Goal: Task Accomplishment & Management: Use online tool/utility

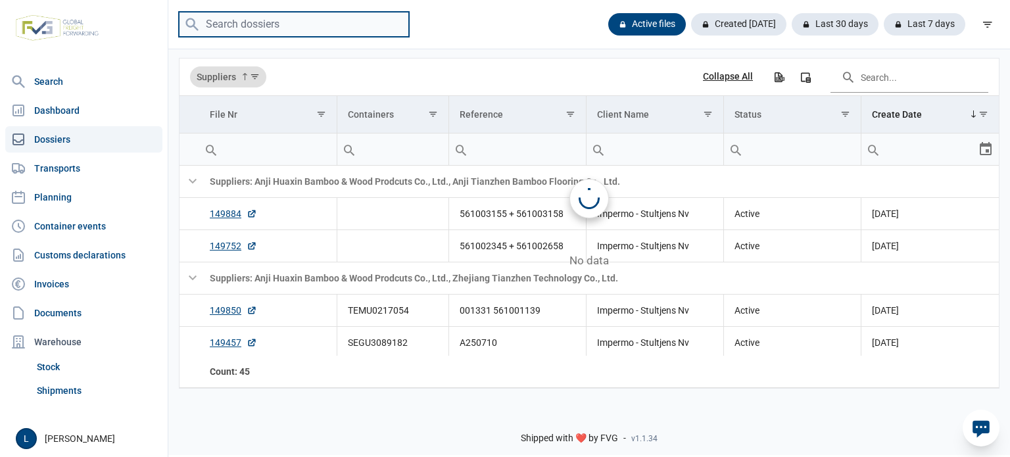
click at [333, 25] on input "search" at bounding box center [294, 25] width 230 height 26
paste input "TEMU0217054"
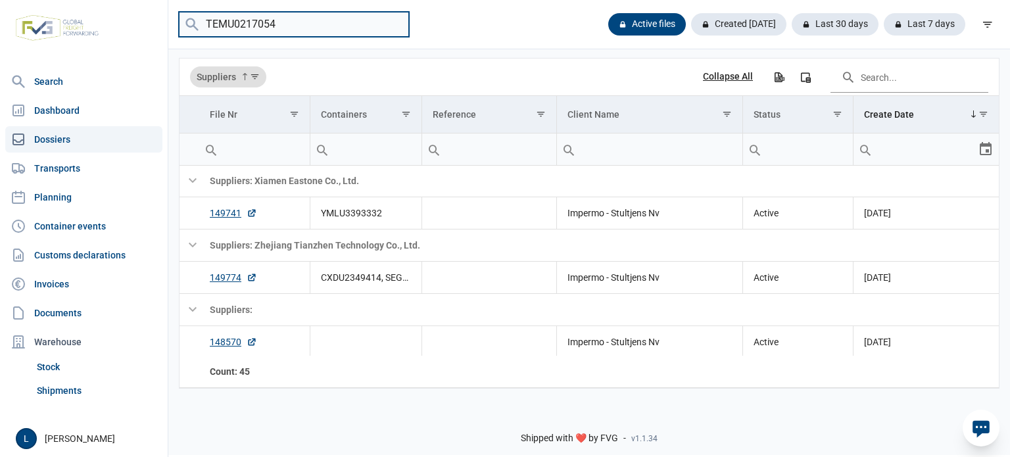
type input "TEMU0217054"
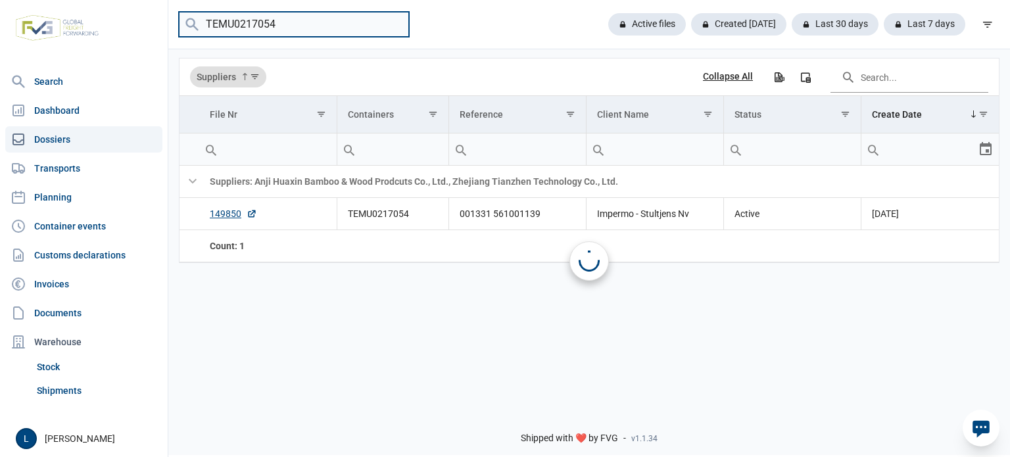
scroll to position [0, 0]
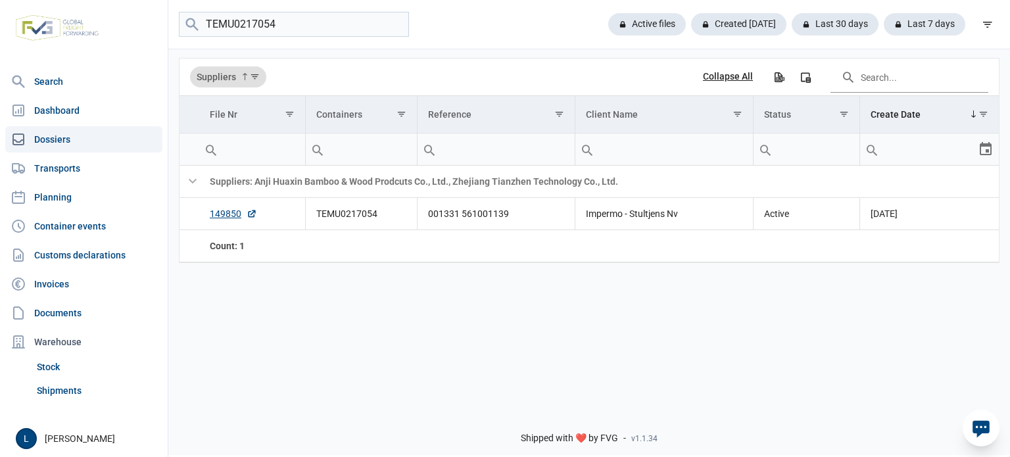
click at [977, 424] on icon at bounding box center [981, 429] width 17 height 17
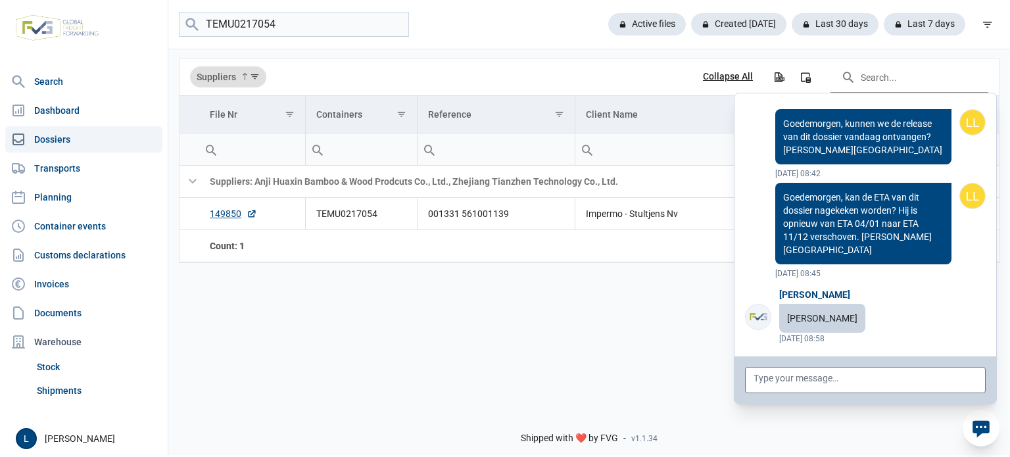
scroll to position [104614, 0]
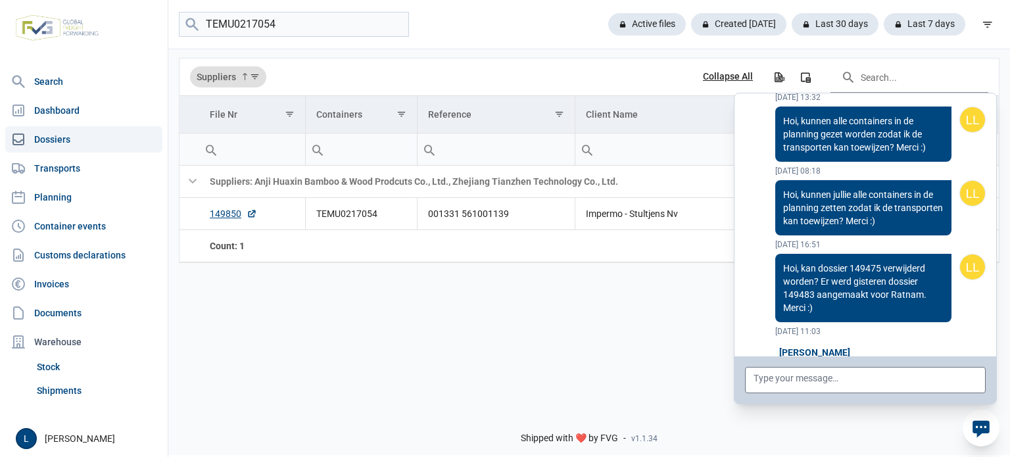
click at [977, 424] on icon at bounding box center [981, 429] width 17 height 17
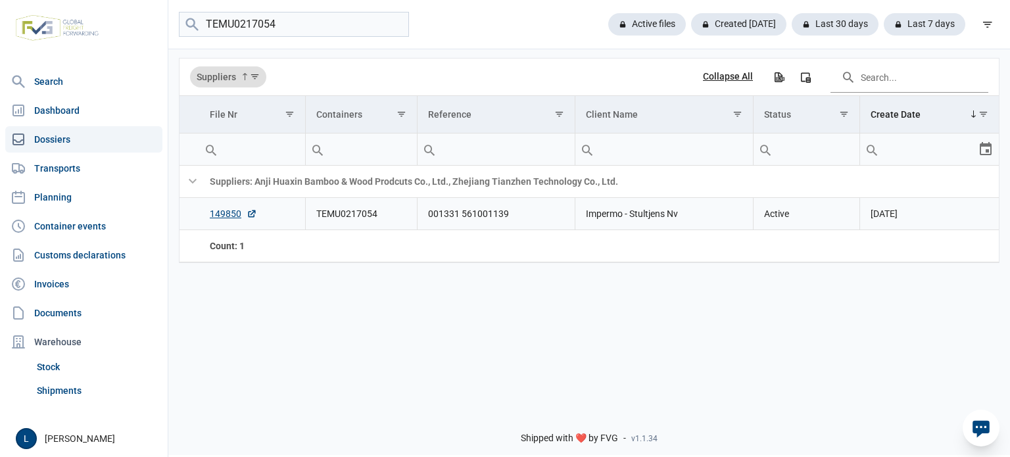
click at [343, 212] on td "TEMU0217054" at bounding box center [361, 214] width 112 height 32
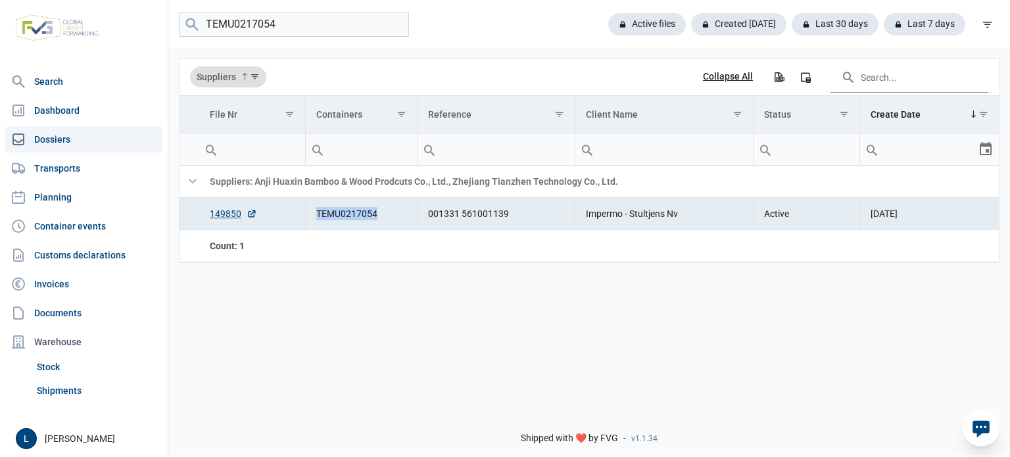
click at [343, 212] on td "TEMU0217054" at bounding box center [361, 214] width 112 height 32
copy td "TEMU0217054"
click at [107, 198] on link "Planning" at bounding box center [83, 197] width 157 height 26
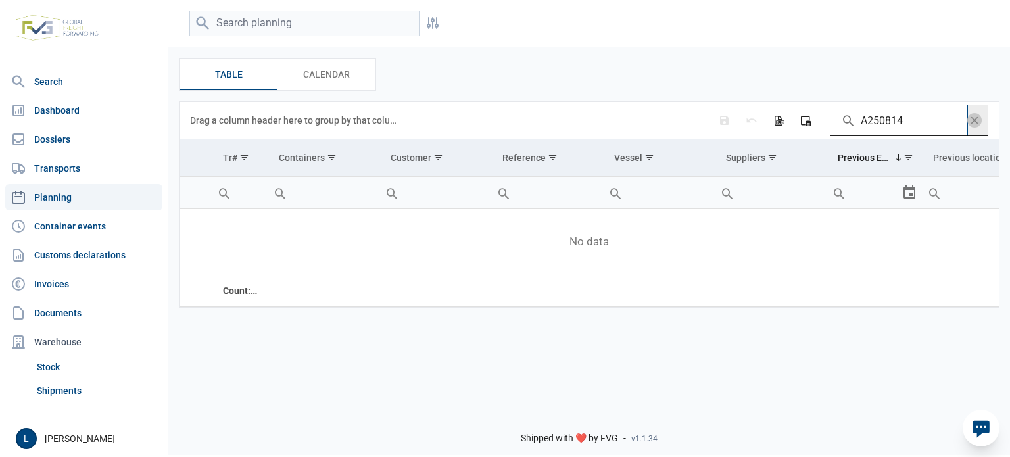
click at [884, 126] on input "A250814" at bounding box center [899, 121] width 137 height 32
paste input "1"
type input "A250811"
click at [969, 118] on span "Data grid toolbar" at bounding box center [974, 120] width 14 height 14
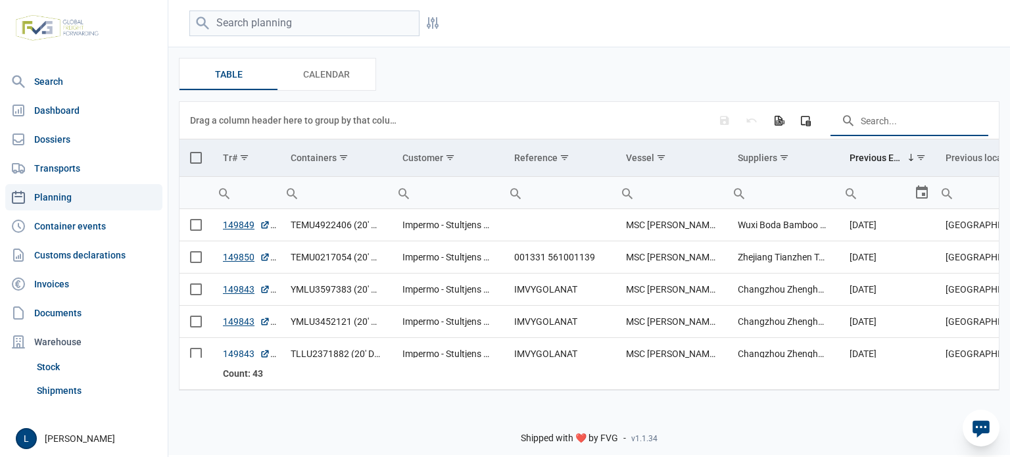
click at [886, 112] on input "Search in the data grid" at bounding box center [910, 121] width 158 height 32
paste input "FTAU1452812"
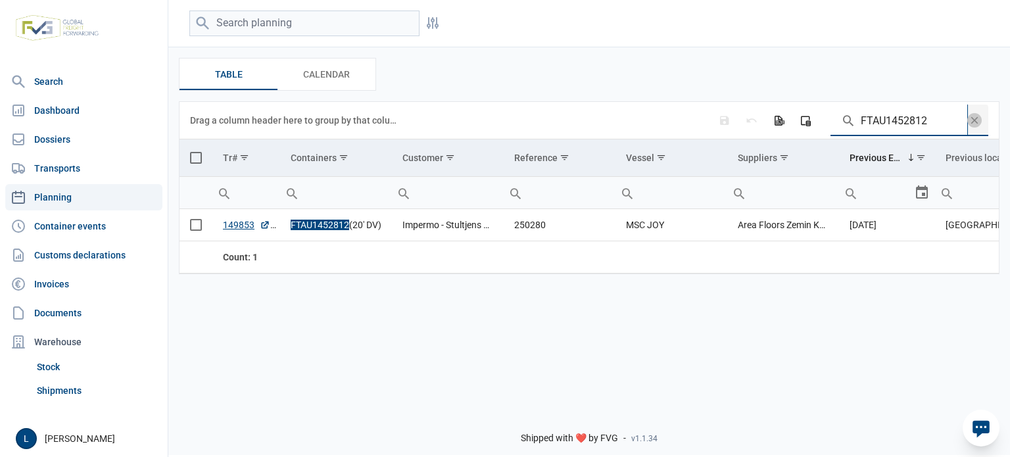
type input "FTAU1452812"
click at [192, 159] on span "Select all" at bounding box center [196, 158] width 12 height 12
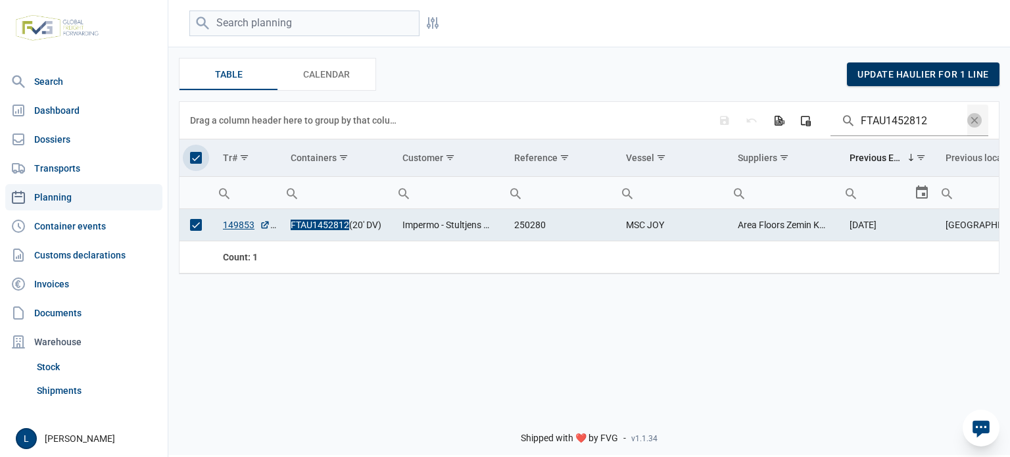
click at [954, 74] on span "update haulier for 1 line" at bounding box center [924, 74] width 132 height 11
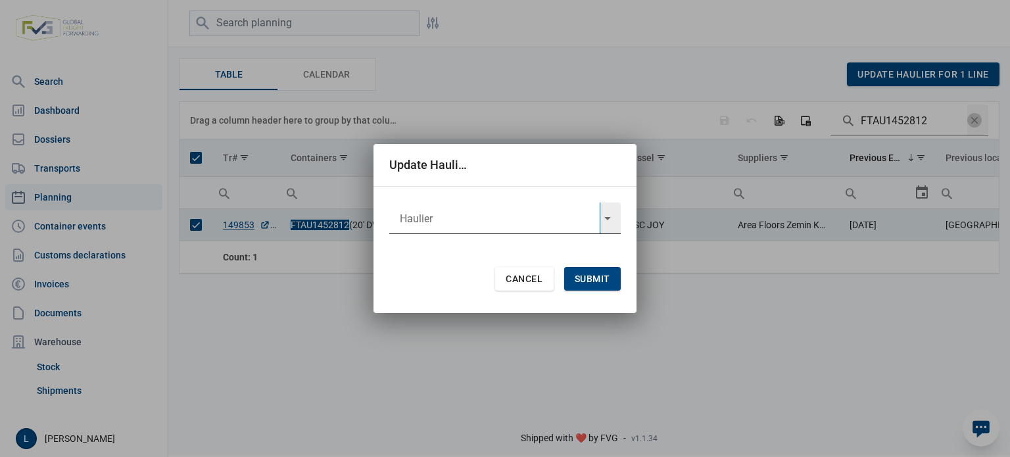
click at [463, 219] on input "text" at bounding box center [494, 219] width 210 height 32
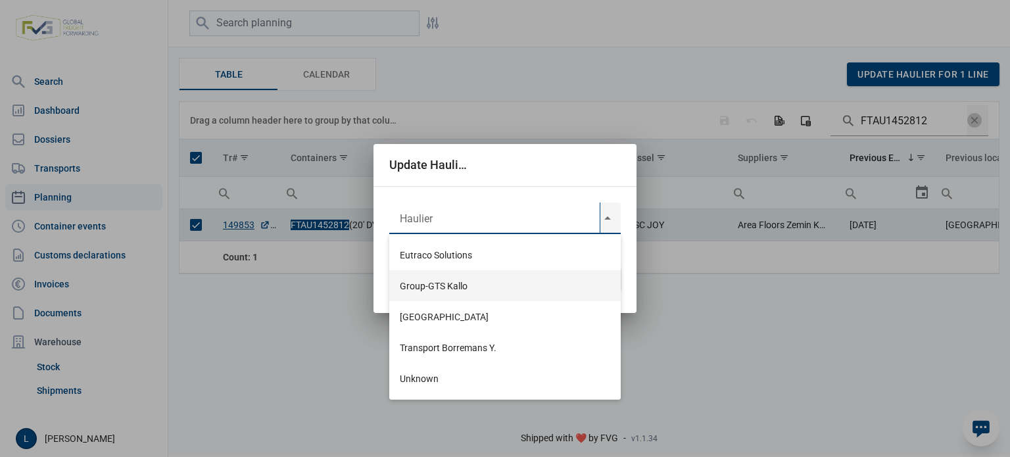
click at [468, 291] on div "Group-GTS Kallo" at bounding box center [504, 285] width 231 height 31
type input "Group-GTS Kallo"
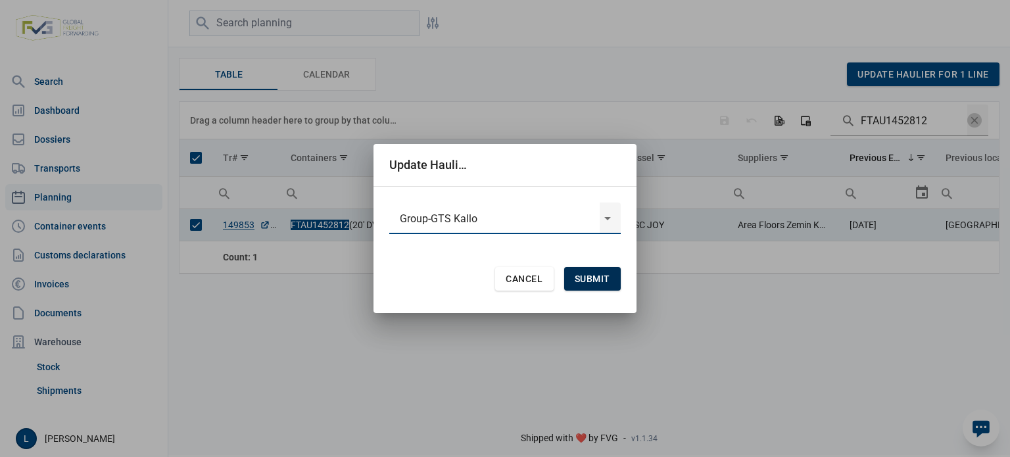
click at [597, 283] on span "Submit" at bounding box center [593, 279] width 36 height 11
